Goal: Task Accomplishment & Management: Manage account settings

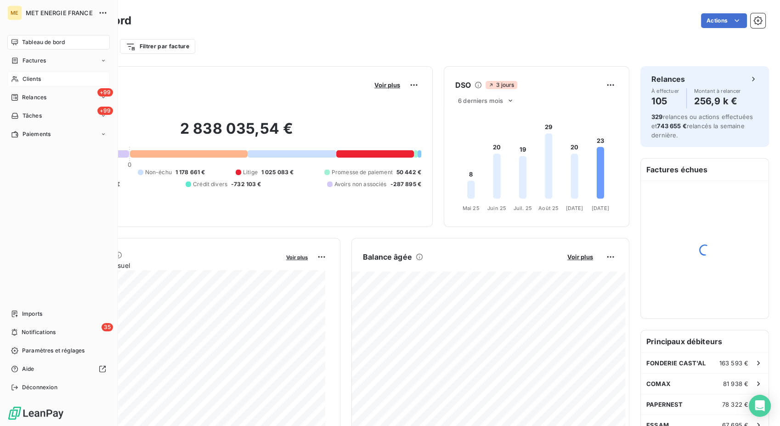
click at [39, 78] on span "Clients" at bounding box center [32, 79] width 18 height 8
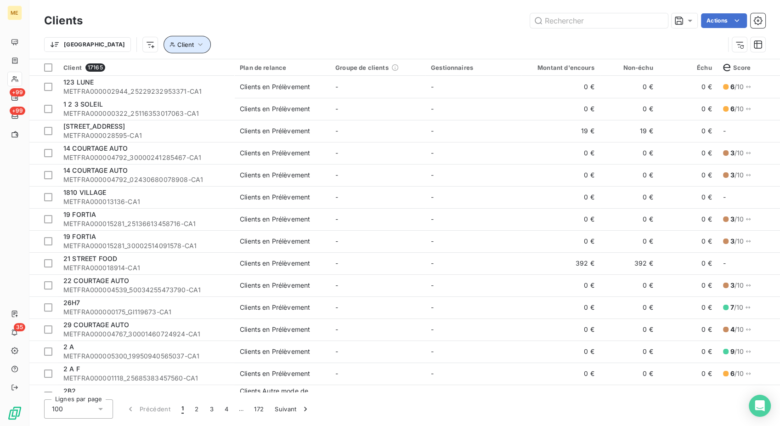
click at [196, 47] on icon "button" at bounding box center [200, 44] width 9 height 9
click at [95, 46] on html "ME +99 +99 35 Clients Actions Trier Client Client 17165 Plan de relance Groupe …" at bounding box center [390, 213] width 780 height 426
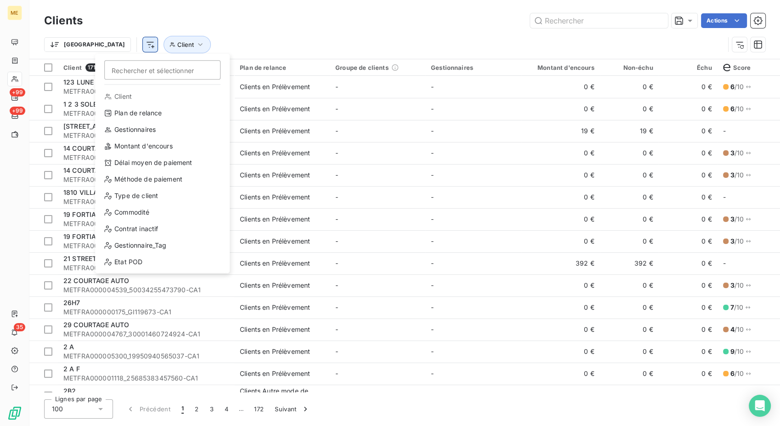
click at [101, 46] on html "ME +99 +99 35 Clients Actions Trier Rechercher et sélectionner Client Plan de r…" at bounding box center [390, 213] width 780 height 426
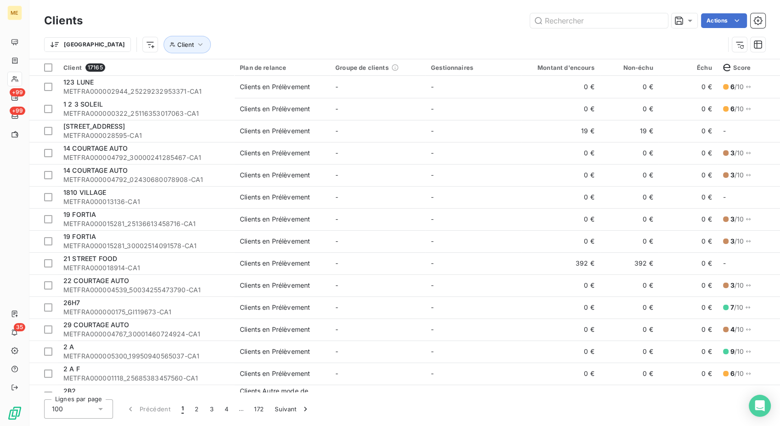
click at [107, 47] on html "ME +99 +99 35 Clients Actions Trier Client Client 17165 Plan de relance Groupe …" at bounding box center [390, 213] width 780 height 426
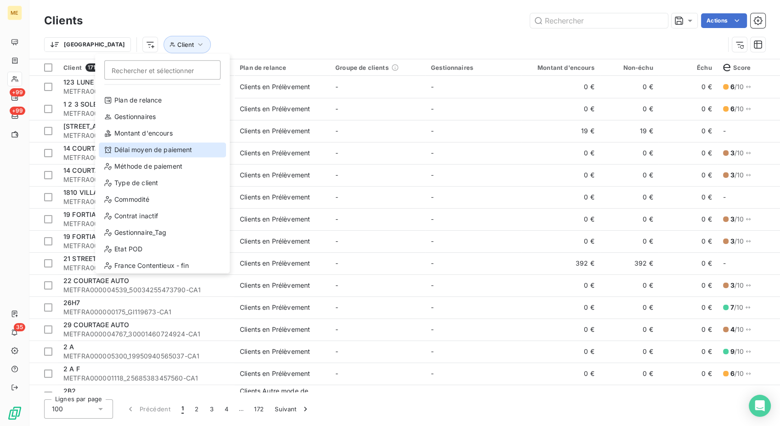
scroll to position [51, 0]
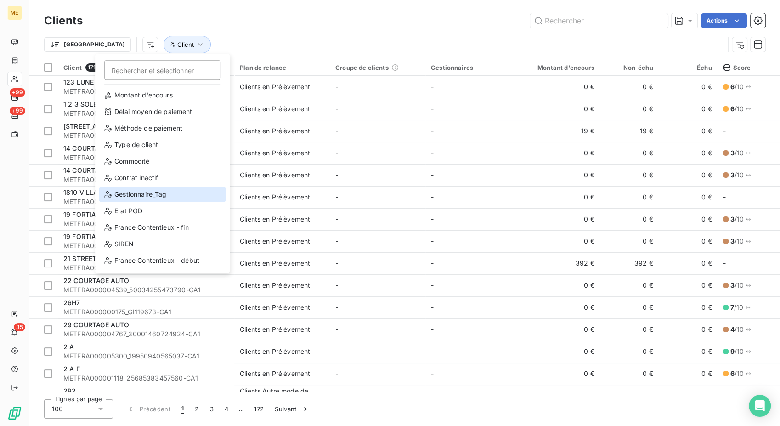
click at [157, 197] on div "Gestionnaire_Tag" at bounding box center [162, 194] width 127 height 15
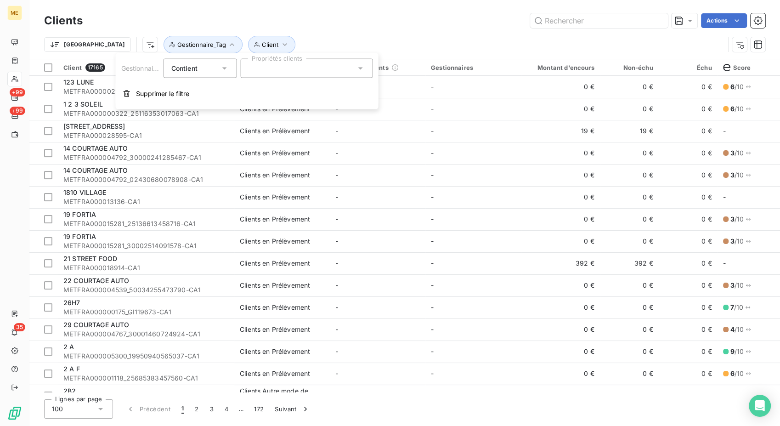
click at [268, 68] on div at bounding box center [307, 68] width 132 height 19
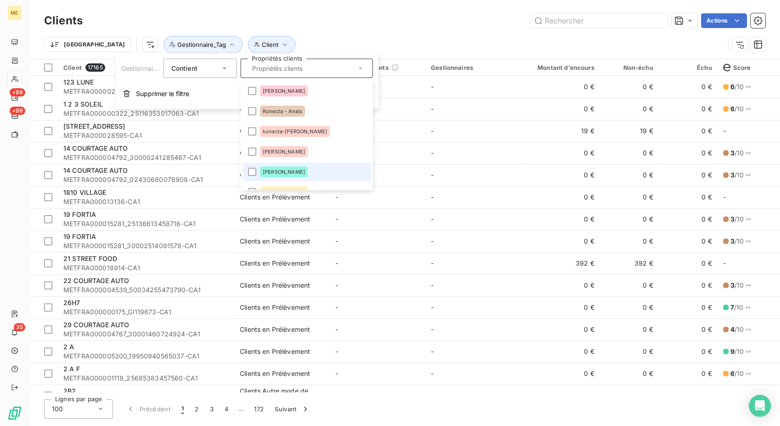
click at [276, 170] on span "[PERSON_NAME]" at bounding box center [284, 172] width 42 height 6
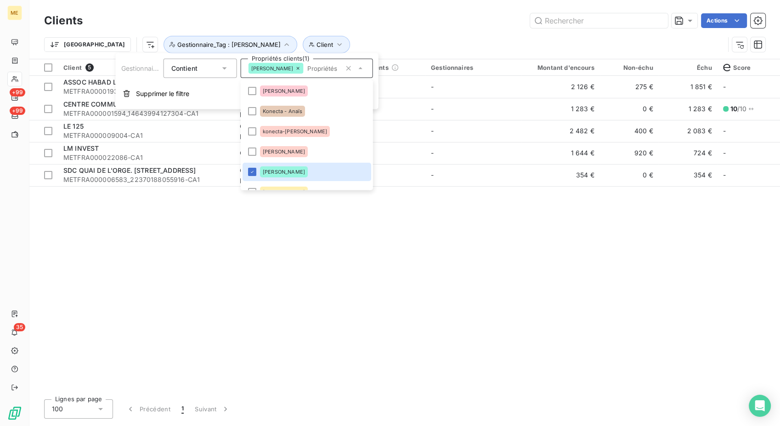
click at [327, 24] on div "Actions" at bounding box center [429, 20] width 671 height 15
